Goal: Task Accomplishment & Management: Complete application form

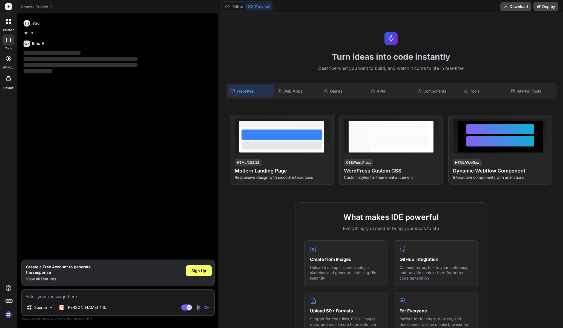
type textarea "x"
click at [36, 8] on span "Choose Project" at bounding box center [37, 6] width 33 height 5
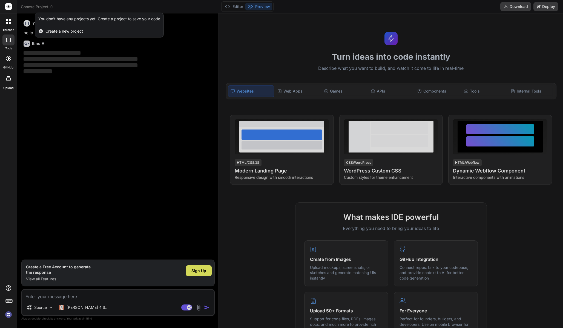
click at [73, 8] on div at bounding box center [281, 164] width 563 height 328
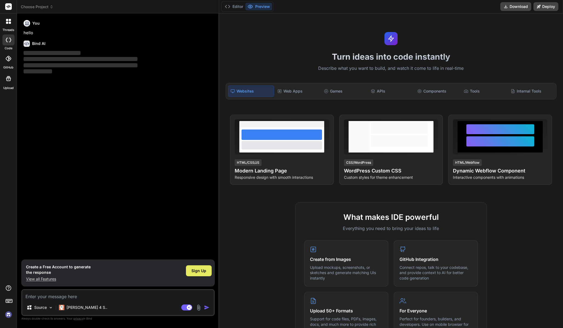
click at [189, 273] on div "Sign Up" at bounding box center [199, 270] width 26 height 11
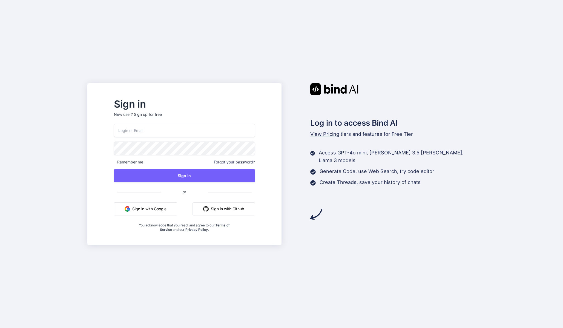
click at [213, 207] on button "Sign in with Github" at bounding box center [223, 208] width 62 height 13
